Goal: Communication & Community: Participate in discussion

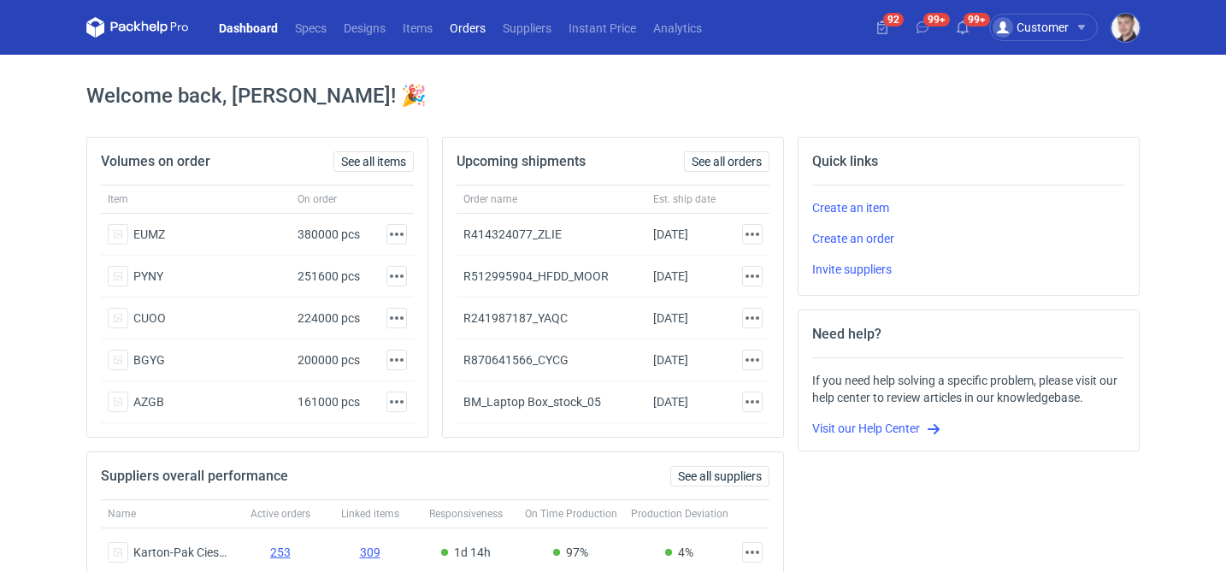
click at [474, 27] on link "Orders" at bounding box center [467, 27] width 53 height 21
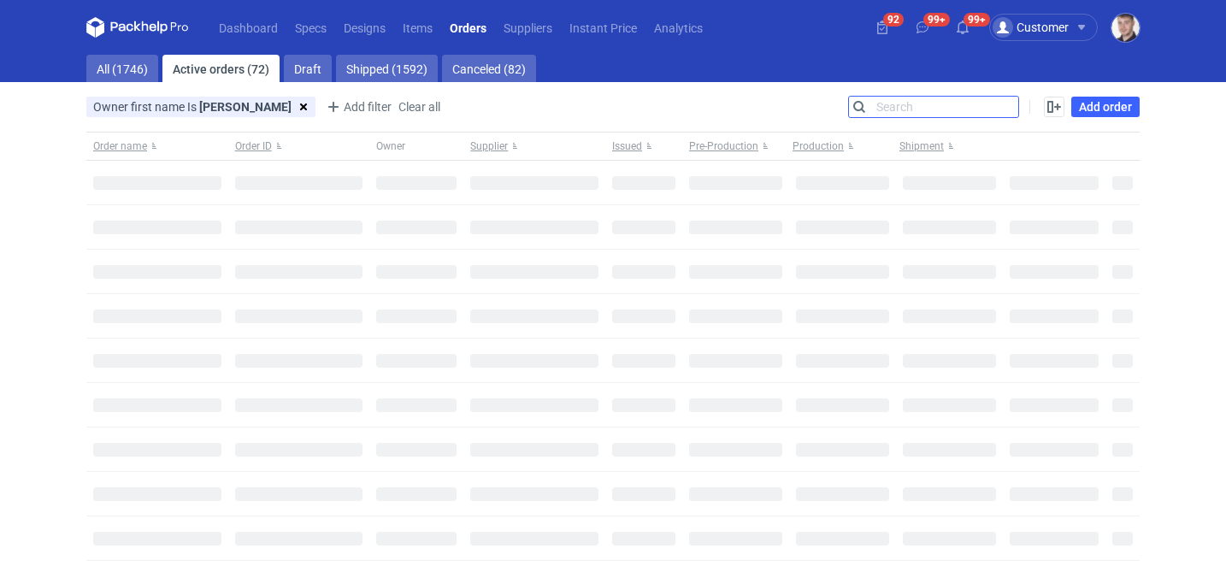
click at [1002, 104] on input "Search" at bounding box center [933, 107] width 169 height 21
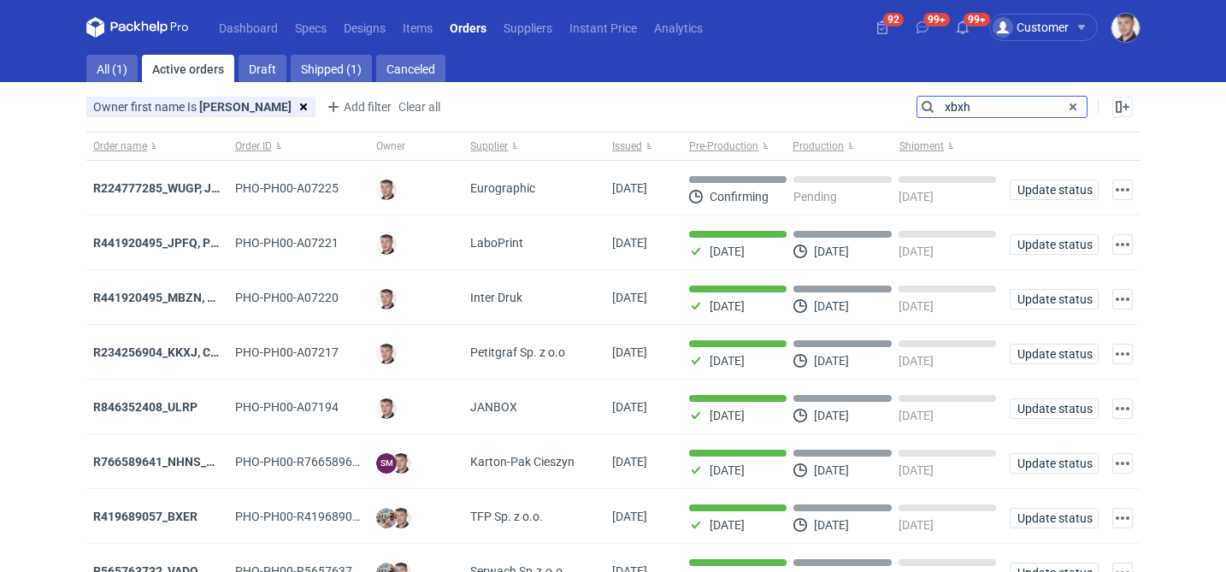
type input "xbxh"
click at [119, 83] on main "All (1) Active orders Draft Shipped (1) Canceled Owner first name Is [PERSON_NA…" at bounding box center [613, 409] width 1067 height 708
click at [121, 62] on link "All (1)" at bounding box center [111, 68] width 51 height 27
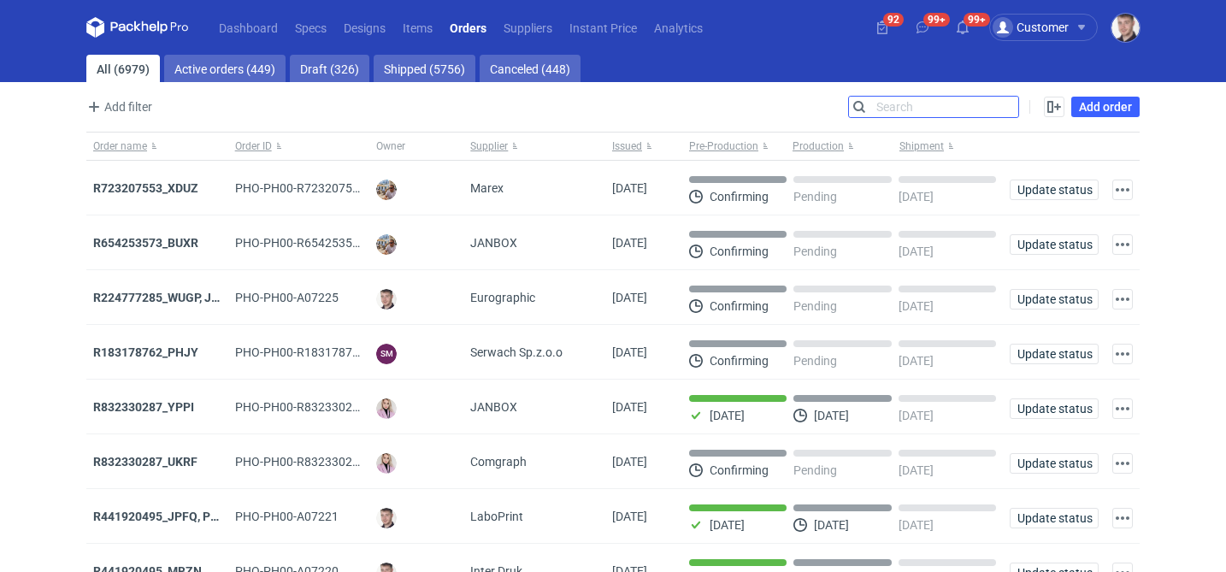
click at [908, 105] on input "Search" at bounding box center [933, 107] width 169 height 21
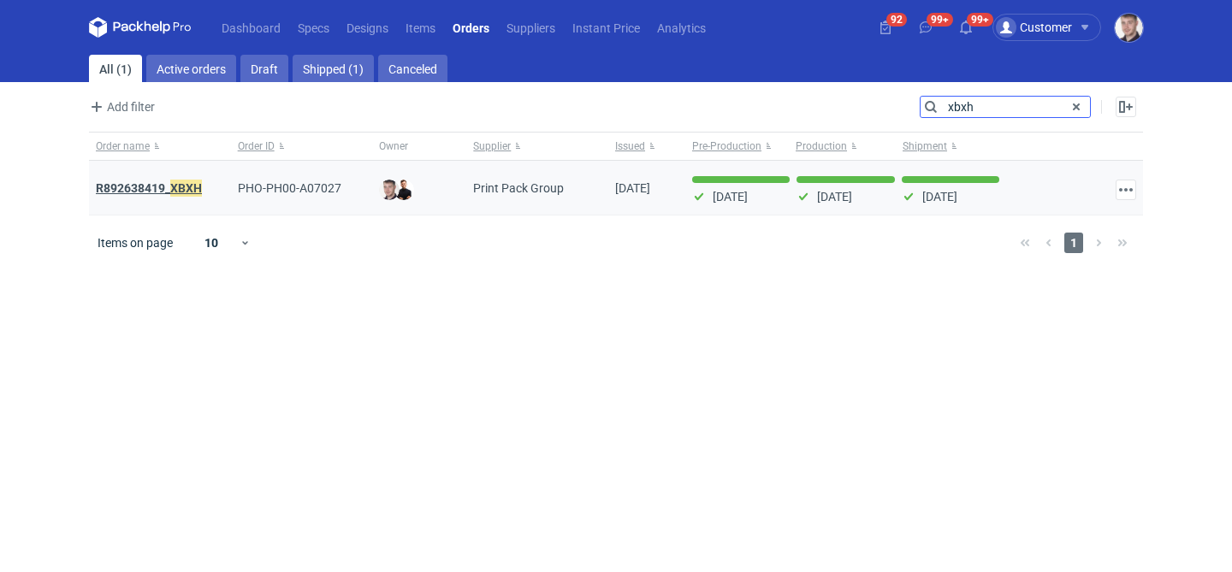
type input "xbxh"
click at [172, 181] on em "XBXH" at bounding box center [186, 188] width 32 height 19
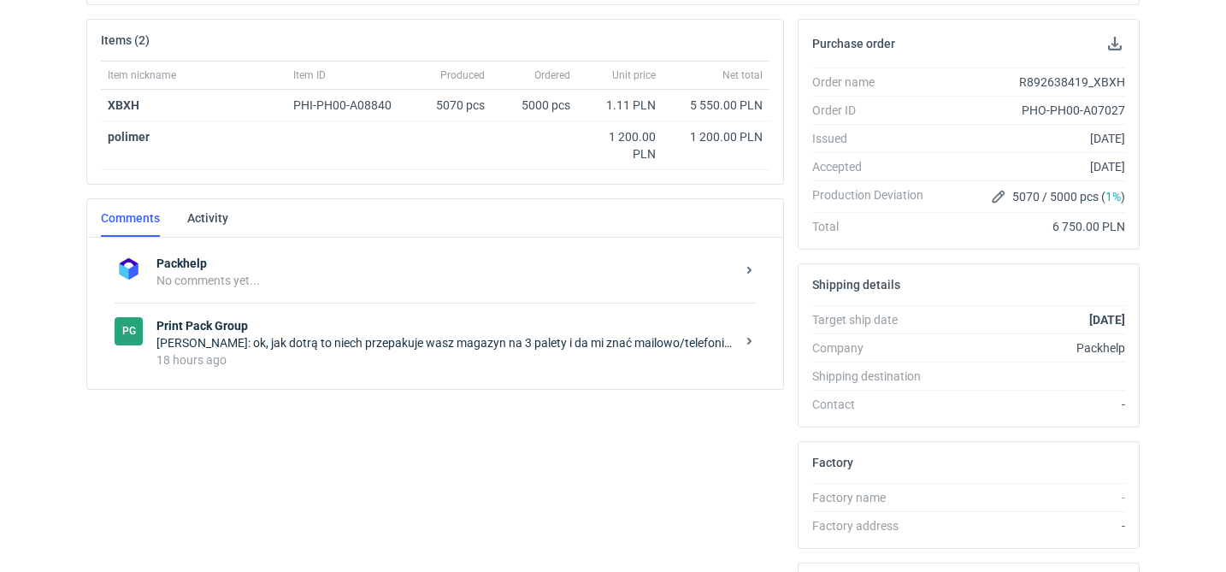
click at [387, 346] on div "[PERSON_NAME]: ok, jak dotrą to niech przepakuje wasz magazyn na 3 palety i da …" at bounding box center [446, 342] width 579 height 17
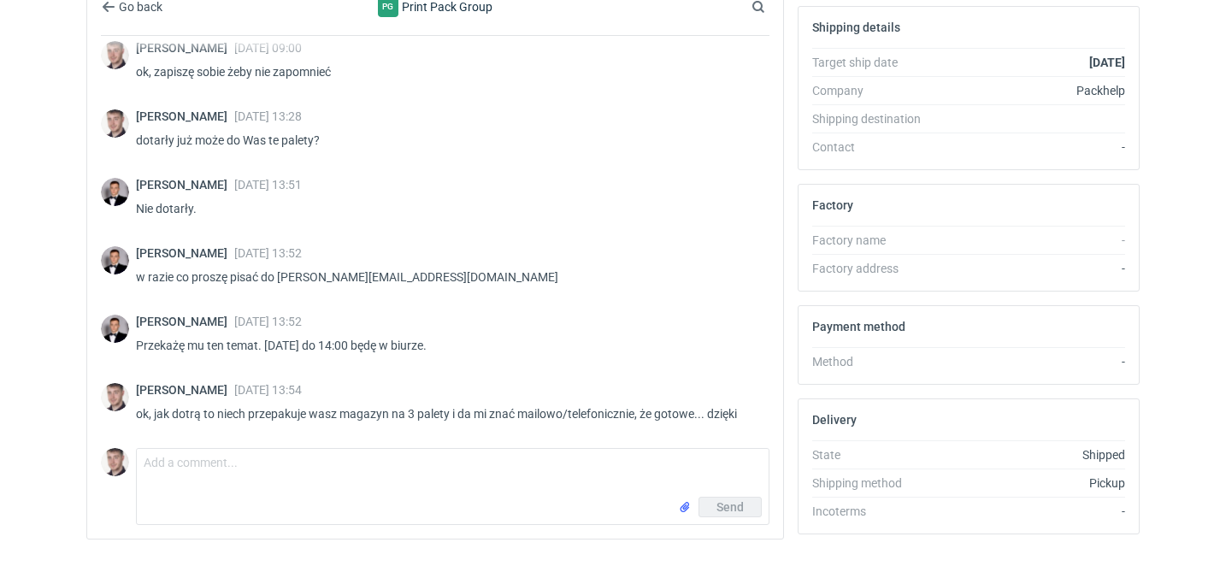
scroll to position [501, 0]
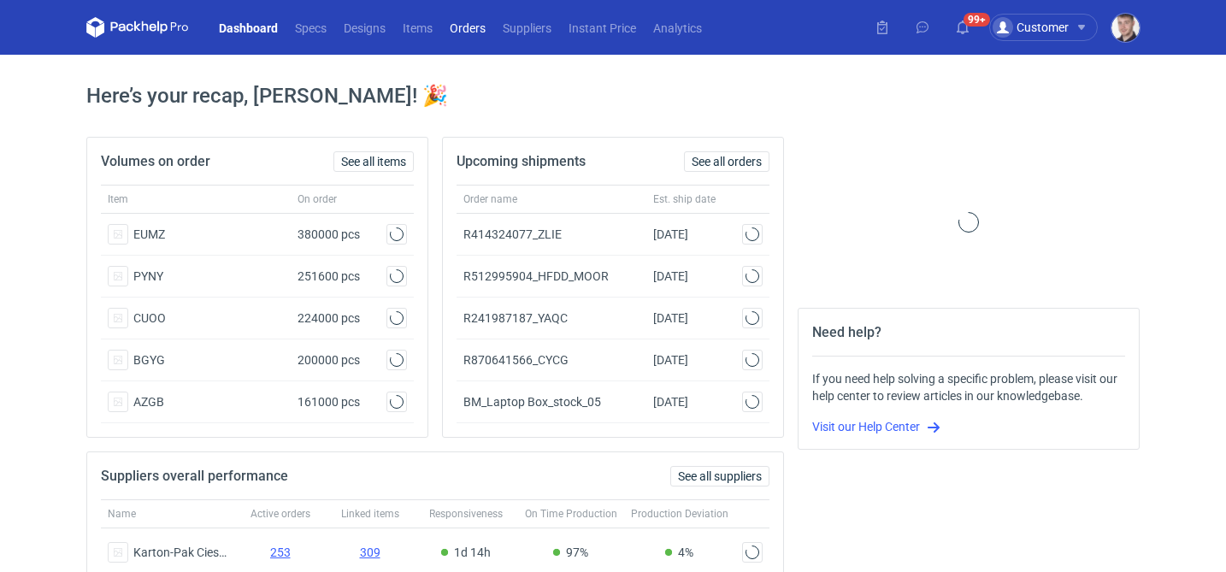
click at [478, 34] on link "Orders" at bounding box center [467, 27] width 53 height 21
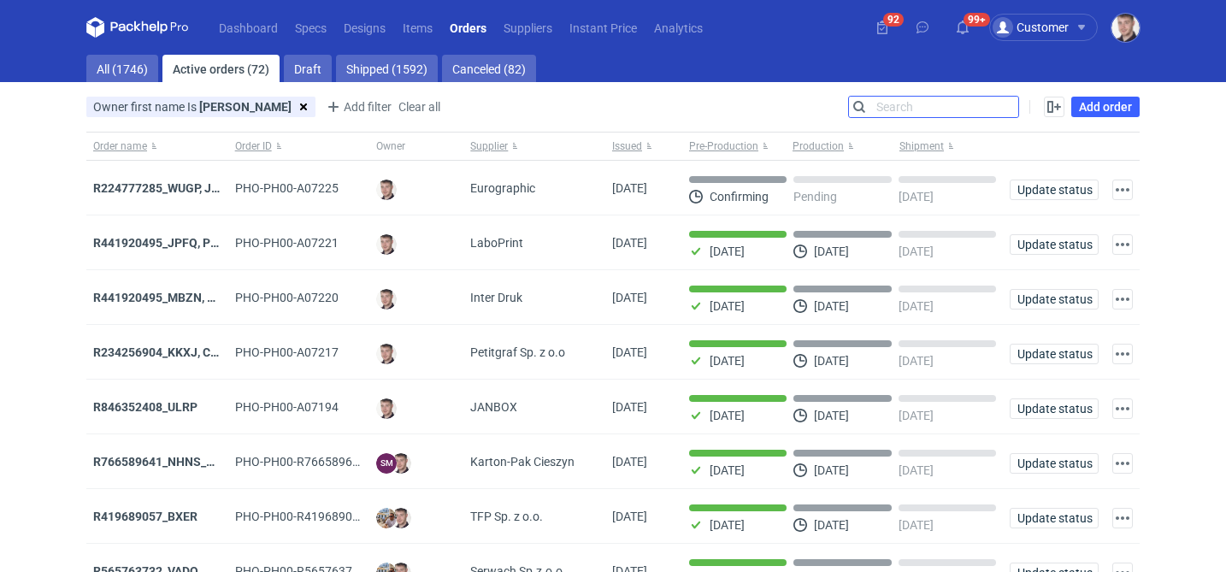
click at [1007, 110] on input "Search" at bounding box center [933, 107] width 169 height 21
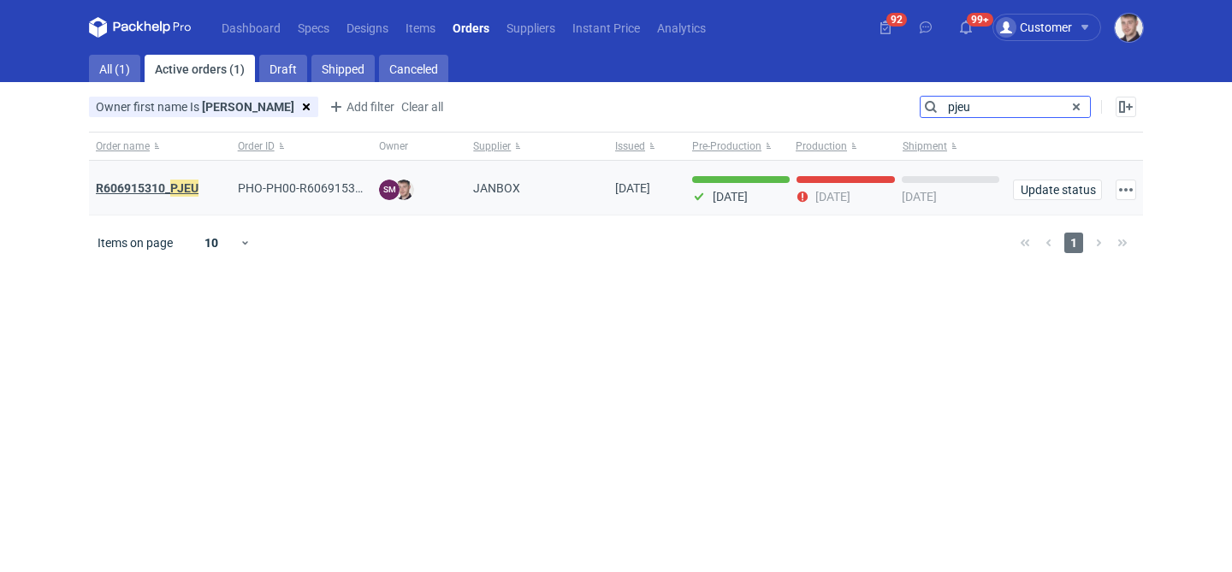
type input "pjeu"
click at [156, 185] on strong "R606915310_ PJEU" at bounding box center [147, 188] width 103 height 19
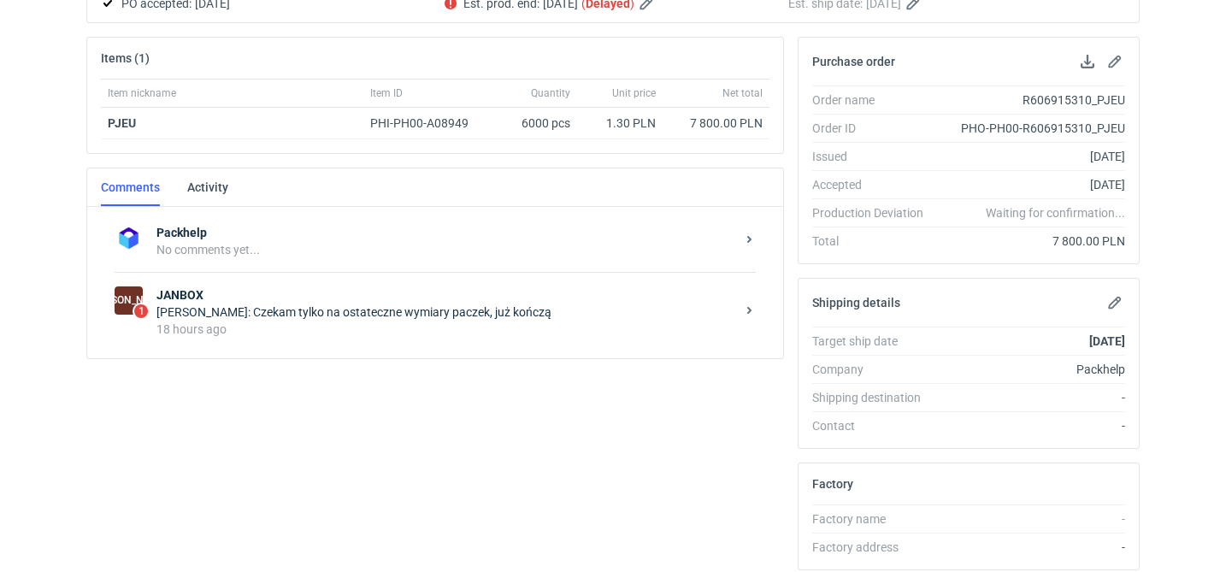
click at [370, 339] on div "JA 1 JANBOX Sylwia Cichórz: Czekam tylko na ostateczne wymiary paczek, już końc…" at bounding box center [435, 312] width 641 height 80
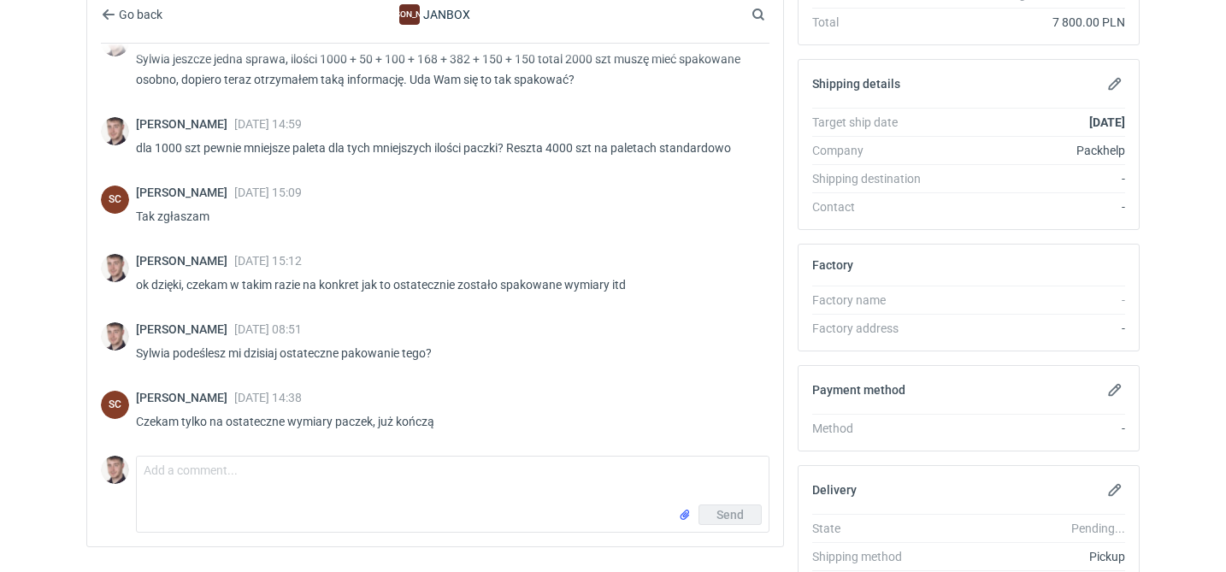
scroll to position [453, 0]
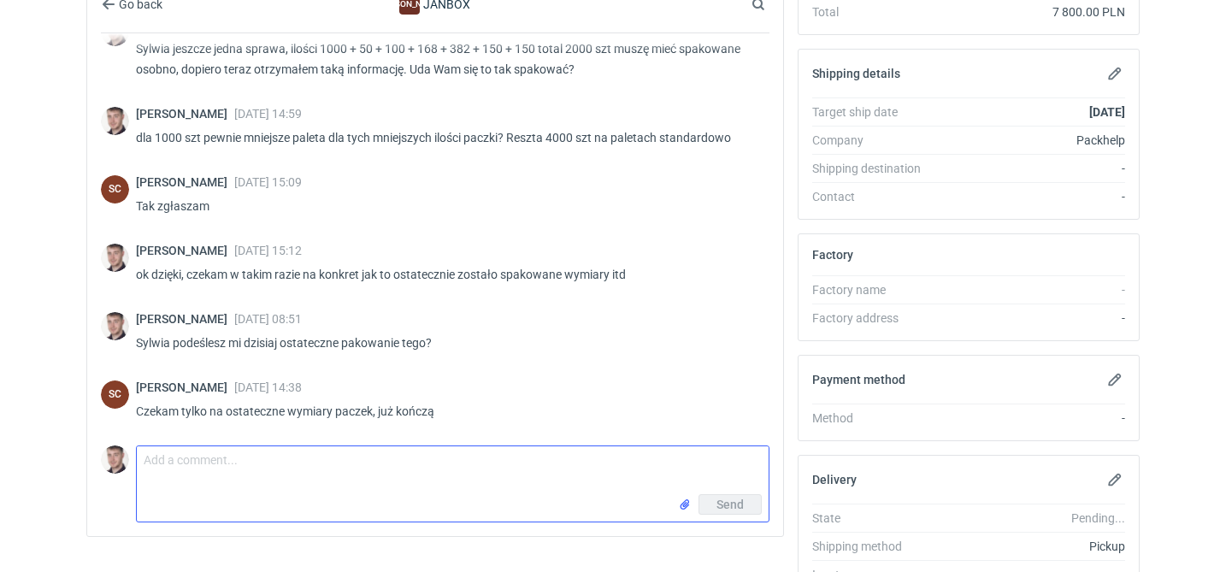
click at [257, 467] on textarea "Comment message" at bounding box center [453, 470] width 632 height 48
type textarea "i jak tam Sylwia? Będzie to dzisiaj? bo już mnie cisną mocno o odbiór :)"
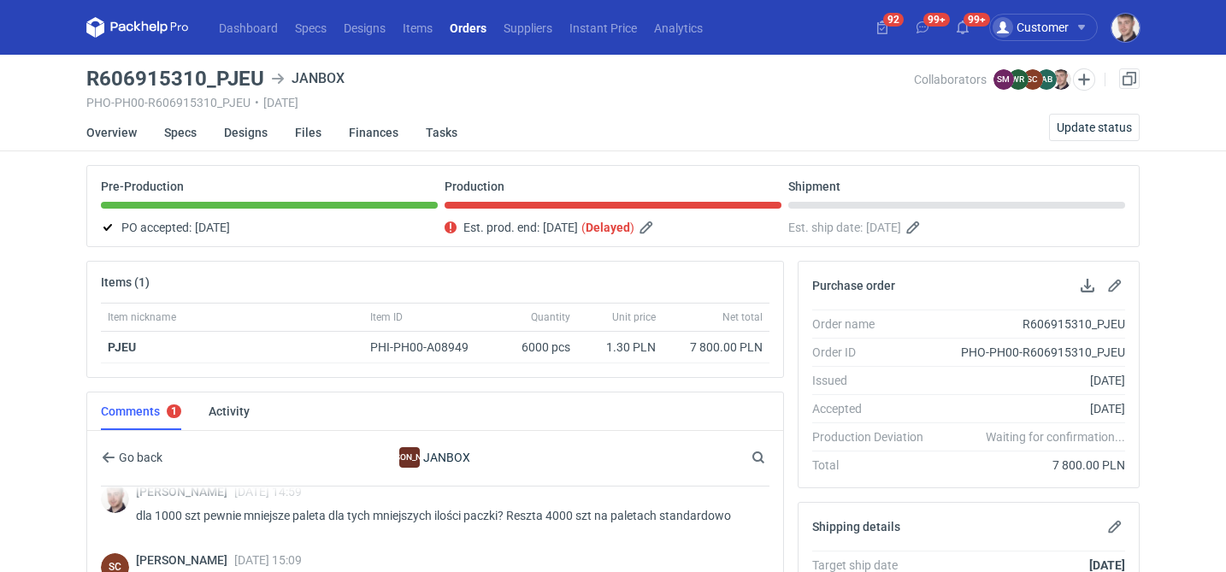
scroll to position [547, 0]
